Goal: Task Accomplishment & Management: Manage account settings

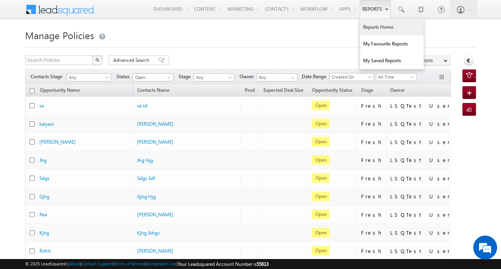
click at [376, 24] on link "Reports Home" at bounding box center [392, 27] width 64 height 17
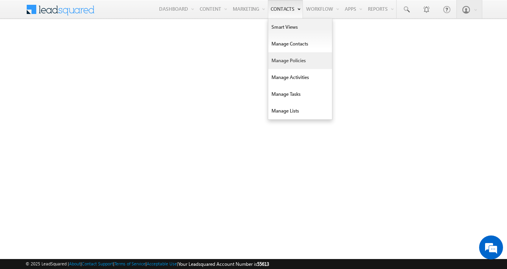
click at [285, 61] on link "Manage Policies" at bounding box center [300, 60] width 64 height 17
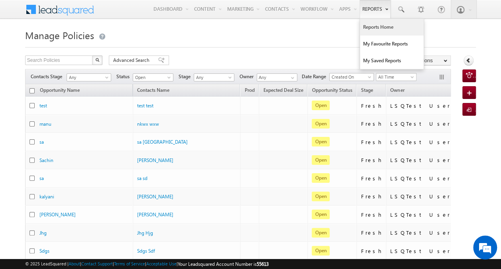
click at [372, 26] on link "Reports Home" at bounding box center [392, 27] width 64 height 17
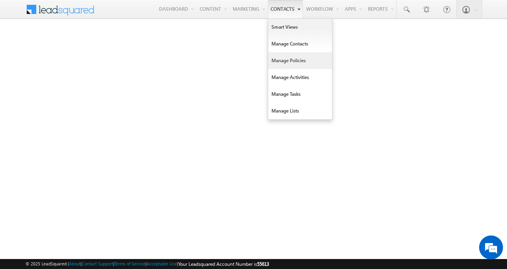
click at [291, 66] on link "Manage Policies" at bounding box center [300, 60] width 64 height 17
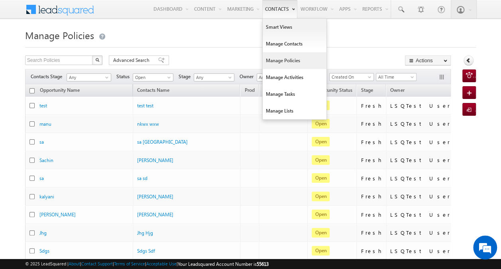
click at [286, 61] on link "Manage Policies" at bounding box center [295, 60] width 64 height 17
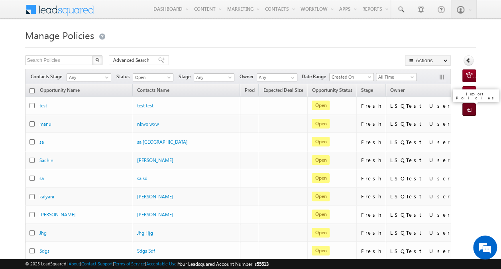
click at [474, 104] on link "Import Policies" at bounding box center [470, 109] width 14 height 13
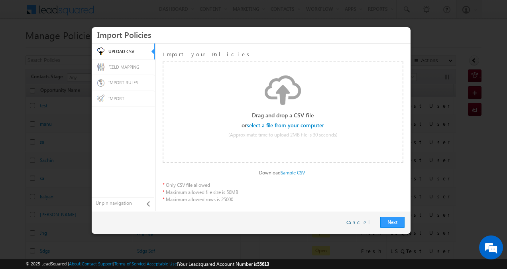
click at [373, 221] on link "Cancel" at bounding box center [362, 222] width 30 height 7
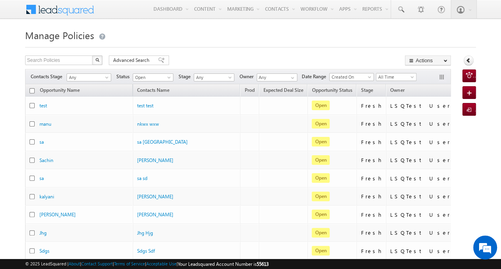
click at [373, 34] on h1 "Manage Policies" at bounding box center [250, 35] width 451 height 16
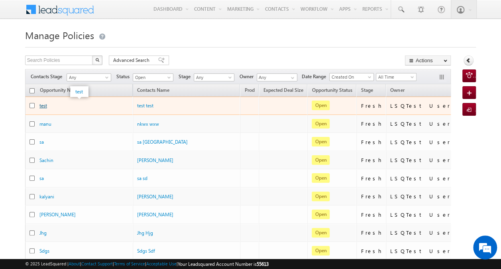
click at [47, 106] on link "test" at bounding box center [43, 105] width 8 height 6
click at [42, 105] on link "test" at bounding box center [43, 105] width 8 height 6
